Goal: Find specific page/section: Find specific page/section

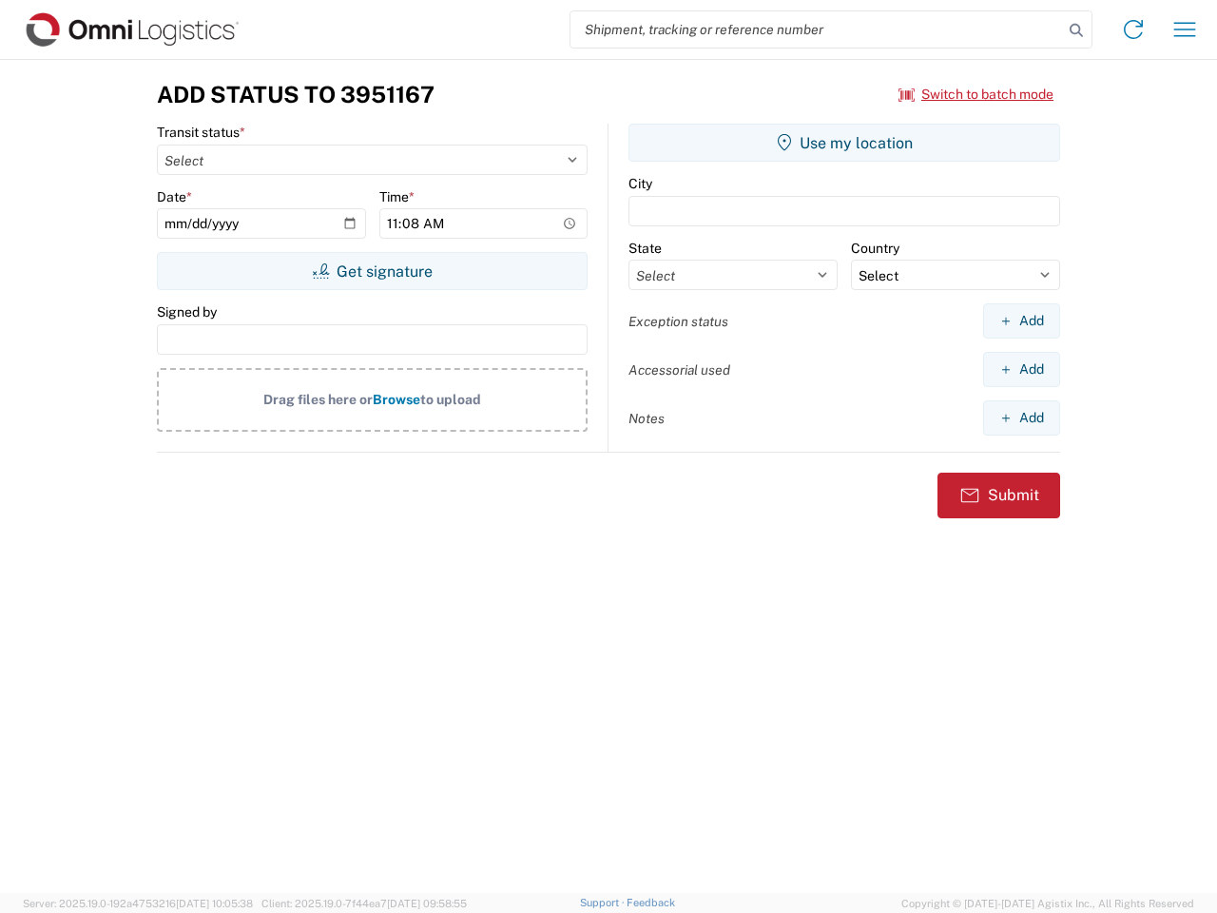
click at [817, 29] on input "search" at bounding box center [817, 29] width 493 height 36
click at [1077, 30] on icon at bounding box center [1076, 30] width 27 height 27
click at [1134, 29] on icon at bounding box center [1133, 29] width 30 height 30
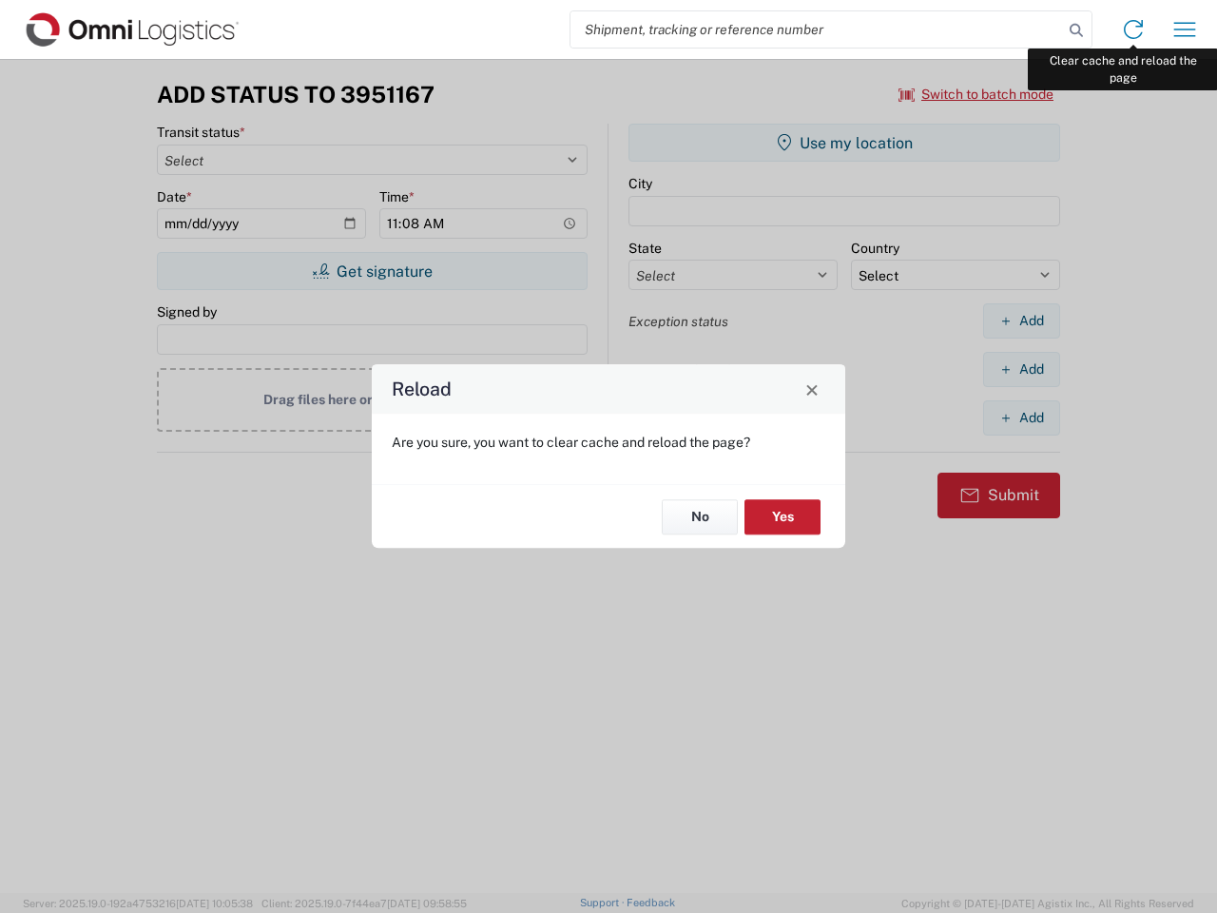
click at [1185, 29] on div "Reload Are you sure, you want to clear cache and reload the page? No Yes" at bounding box center [608, 456] width 1217 height 913
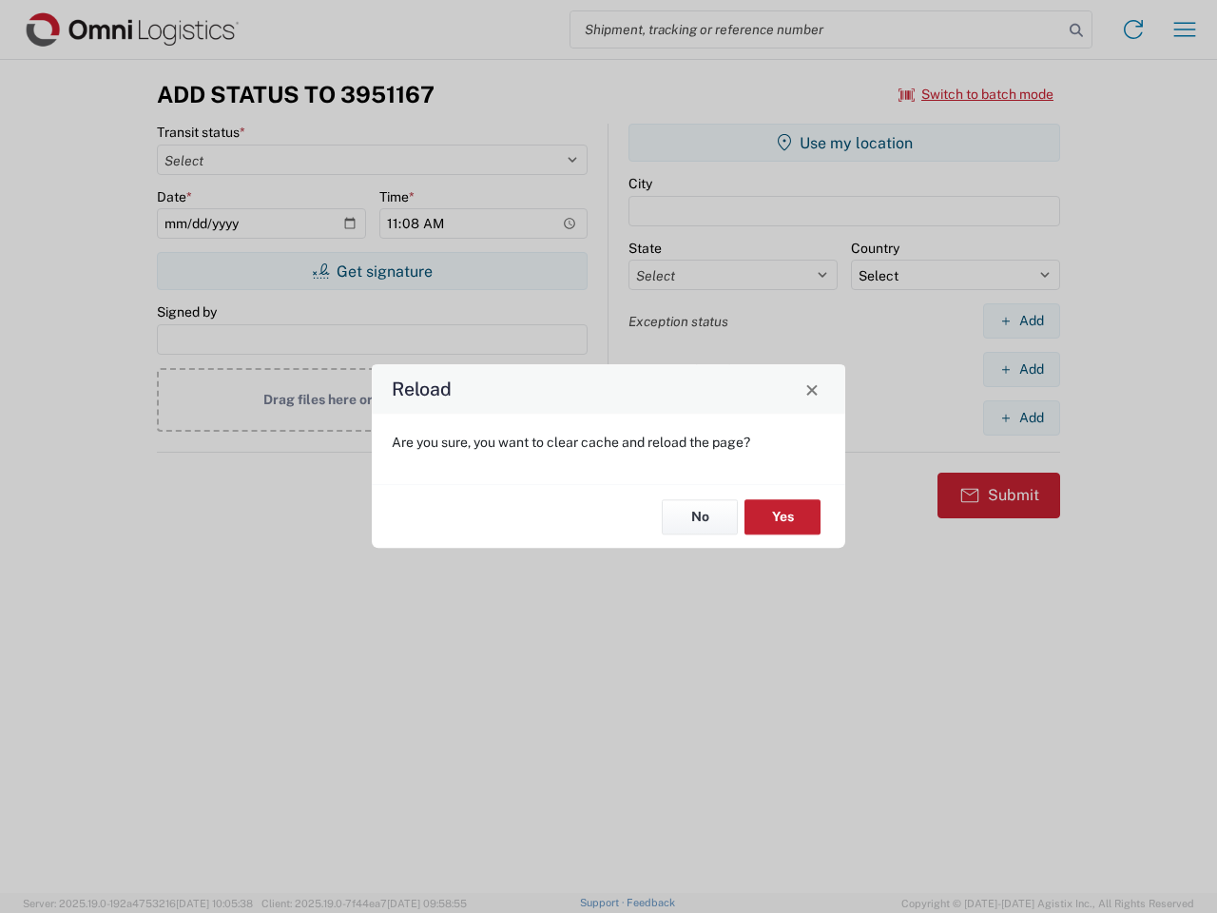
click at [977, 94] on div "Reload Are you sure, you want to clear cache and reload the page? No Yes" at bounding box center [608, 456] width 1217 height 913
click at [372, 271] on div "Reload Are you sure, you want to clear cache and reload the page? No Yes" at bounding box center [608, 456] width 1217 height 913
click at [845, 143] on div "Reload Are you sure, you want to clear cache and reload the page? No Yes" at bounding box center [608, 456] width 1217 height 913
click at [1021, 321] on div "Reload Are you sure, you want to clear cache and reload the page? No Yes" at bounding box center [608, 456] width 1217 height 913
click at [1021, 369] on div "Reload Are you sure, you want to clear cache and reload the page? No Yes" at bounding box center [608, 456] width 1217 height 913
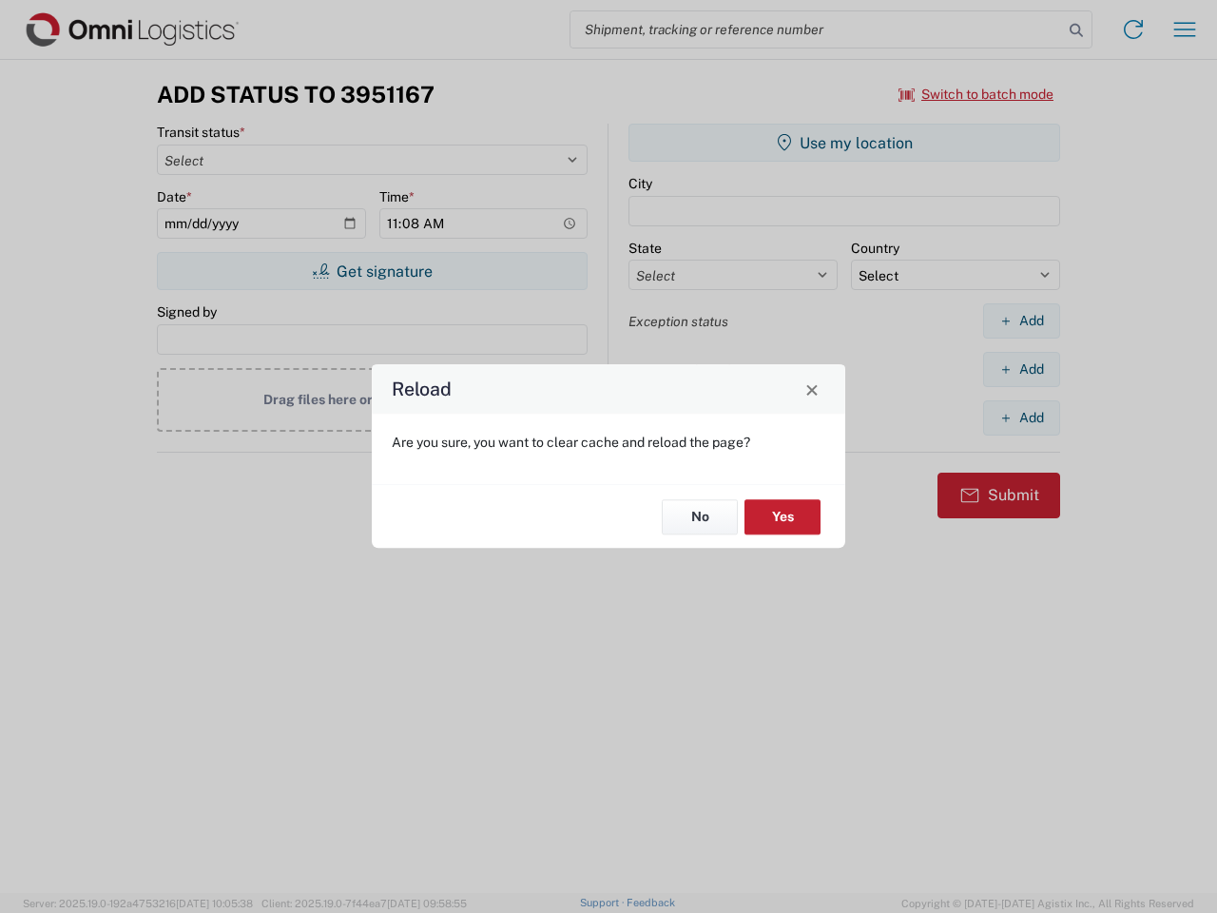
click at [1021, 418] on div "Reload Are you sure, you want to clear cache and reload the page? No Yes" at bounding box center [608, 456] width 1217 height 913
